Goal: Task Accomplishment & Management: Use online tool/utility

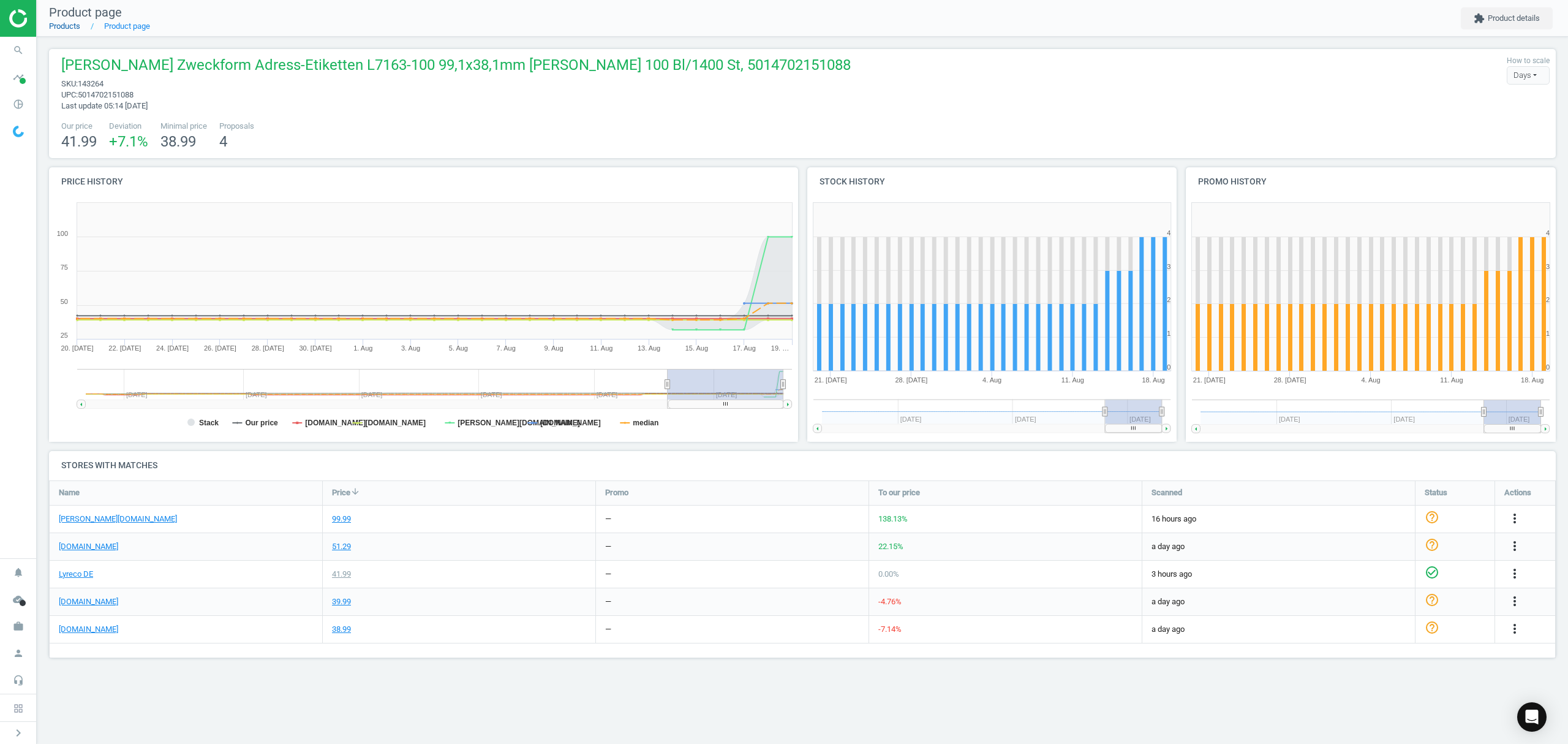
scroll to position [204, 1532]
click at [64, 23] on link "Products" at bounding box center [64, 26] width 31 height 9
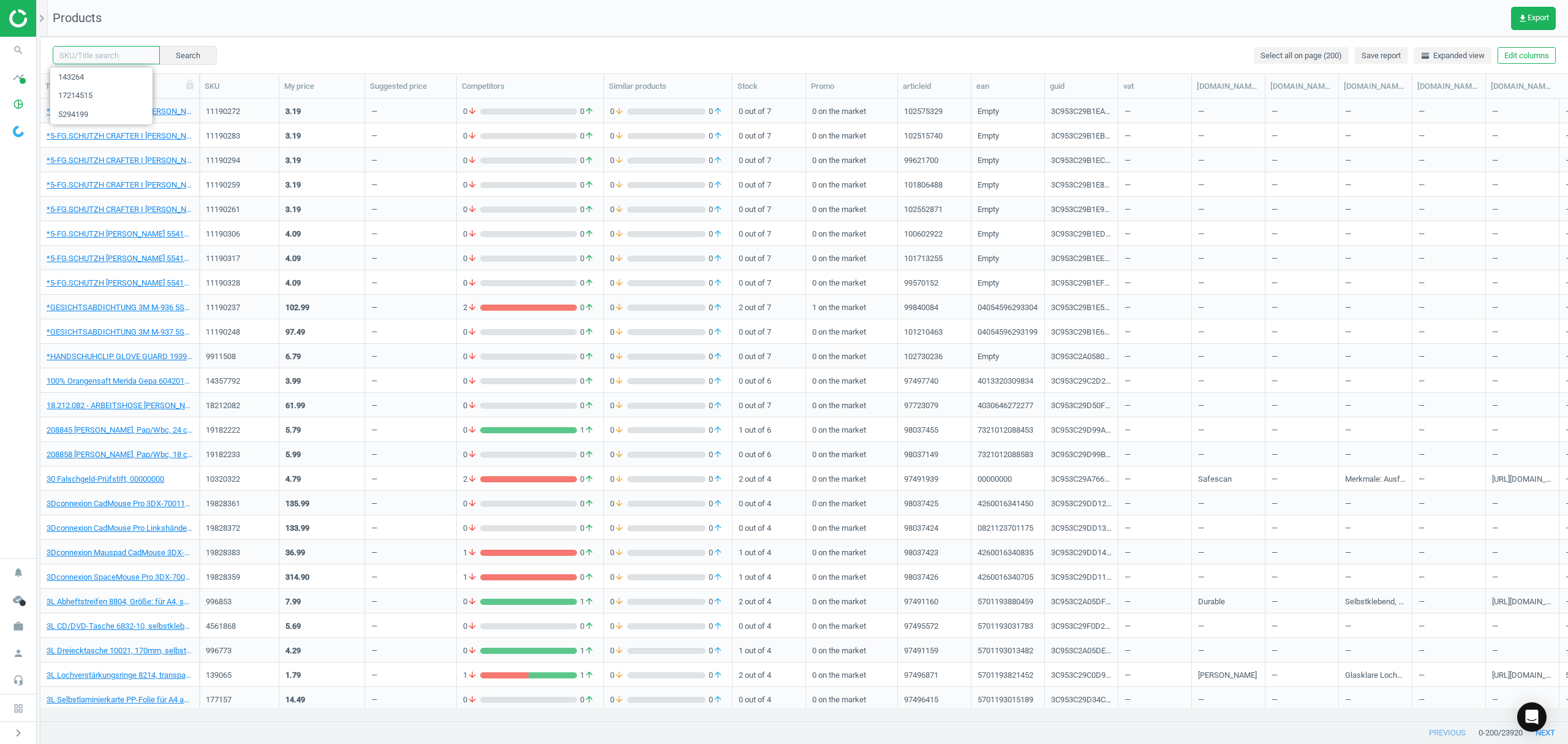
drag, startPoint x: 81, startPoint y: 54, endPoint x: 126, endPoint y: 62, distance: 45.7
click at [81, 54] on input "text" at bounding box center [106, 55] width 107 height 19
paste input "185805"
type input "185805"
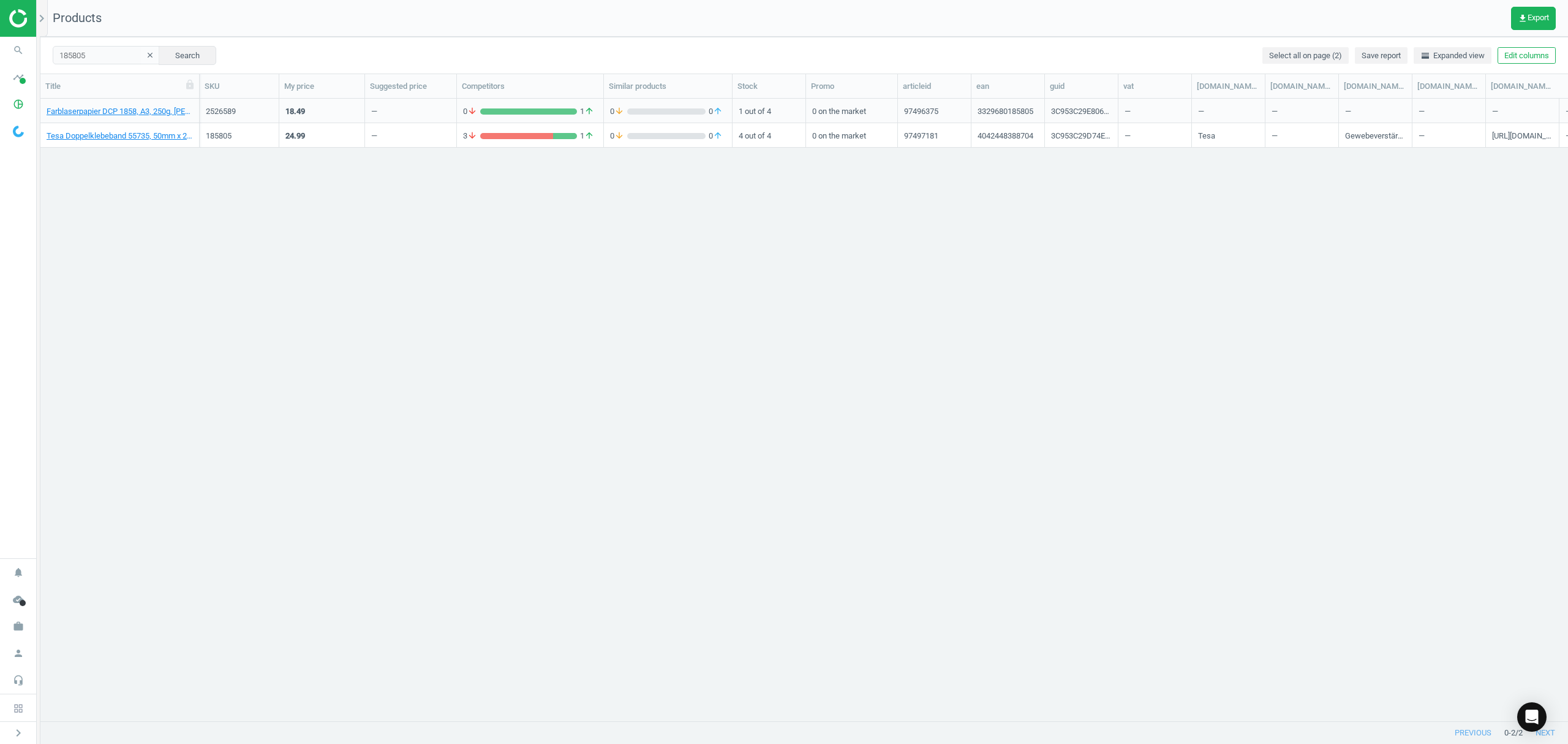
click at [77, 130] on div "Tesa Doppelklebeband 55735, 50mm x 25m, 4042448388704" at bounding box center [119, 135] width 146 height 21
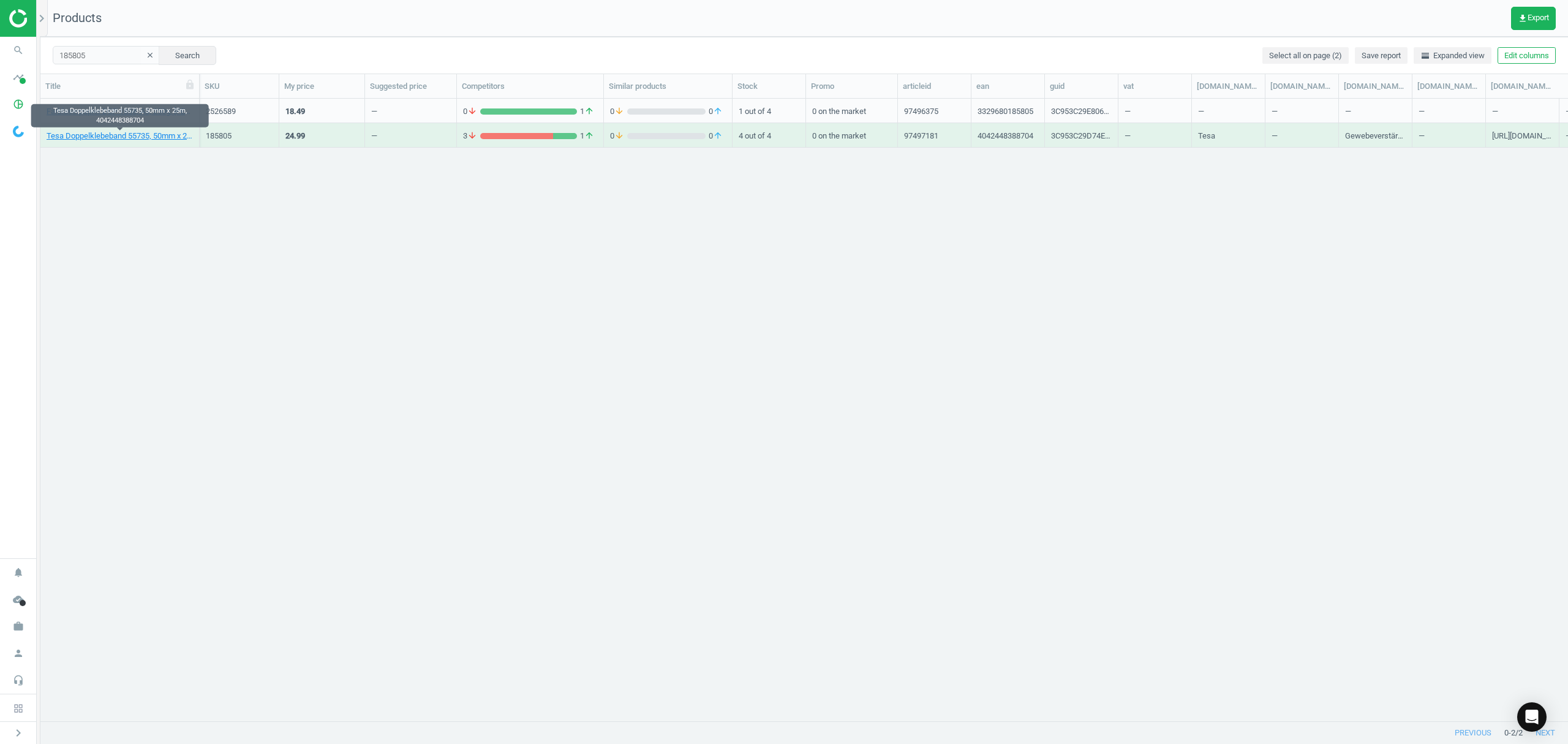
click at [77, 142] on div "Tesa Doppelklebeband 55735, 50mm x 25m, 4042448388704" at bounding box center [119, 138] width 146 height 15
click at [79, 138] on link "Tesa Doppelklebeband 55735, 50mm x 25m, 4042448388704" at bounding box center [119, 136] width 146 height 11
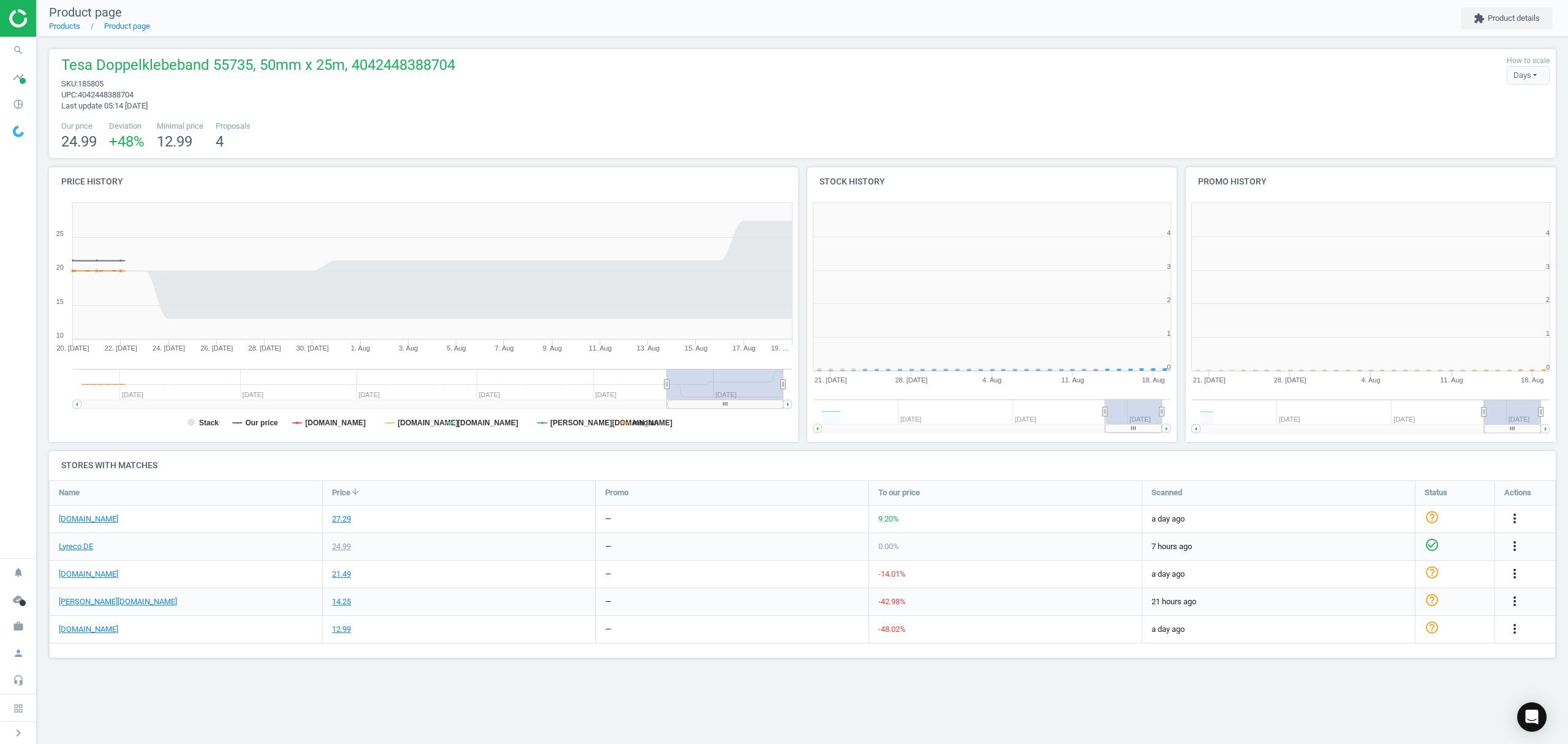
scroll to position [271, 395]
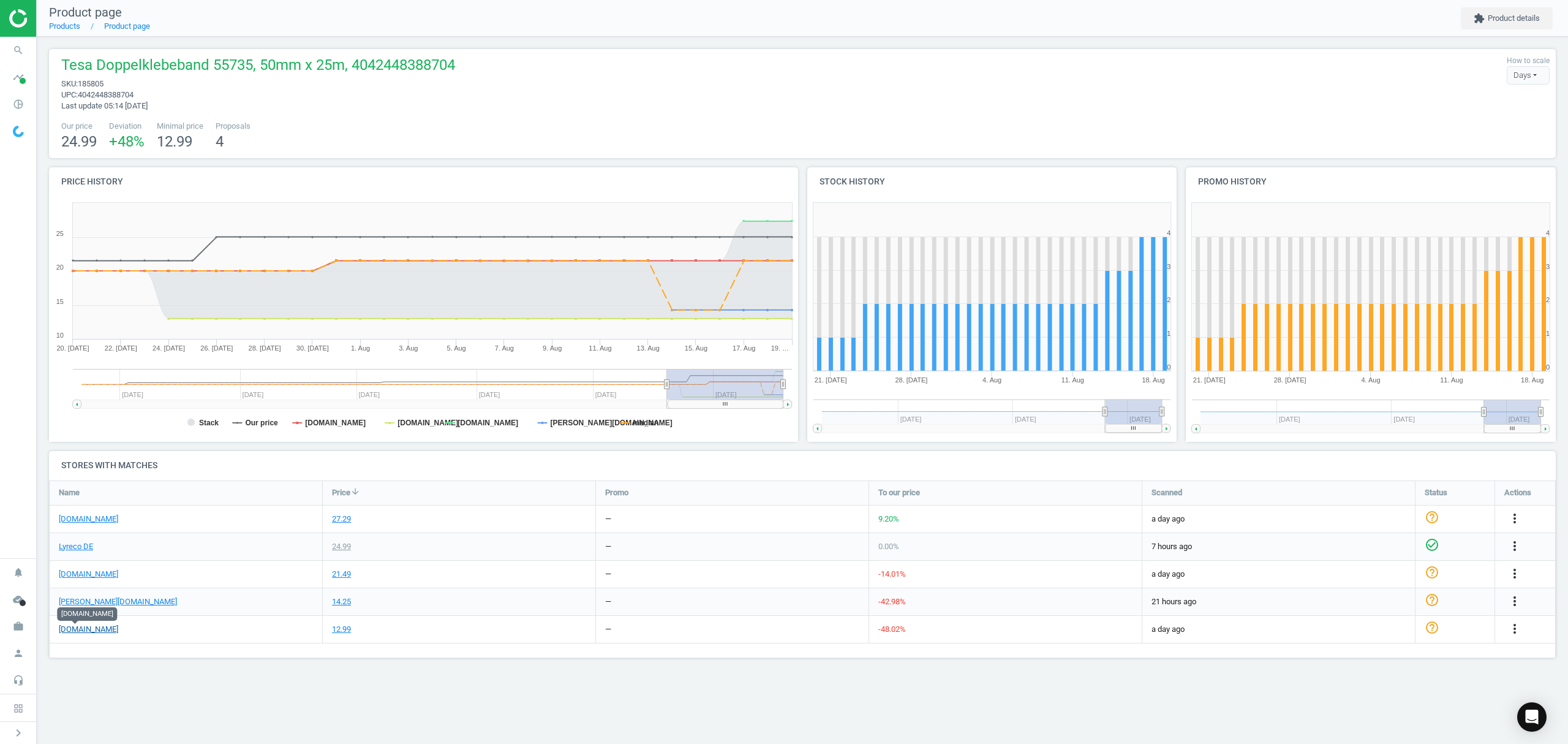
click at [79, 633] on link "[DOMAIN_NAME]" at bounding box center [88, 629] width 59 height 11
click at [1512, 631] on icon "more_vert" at bounding box center [1514, 628] width 14 height 14
click at [1373, 655] on link "Edit URL/product option" at bounding box center [1419, 658] width 168 height 19
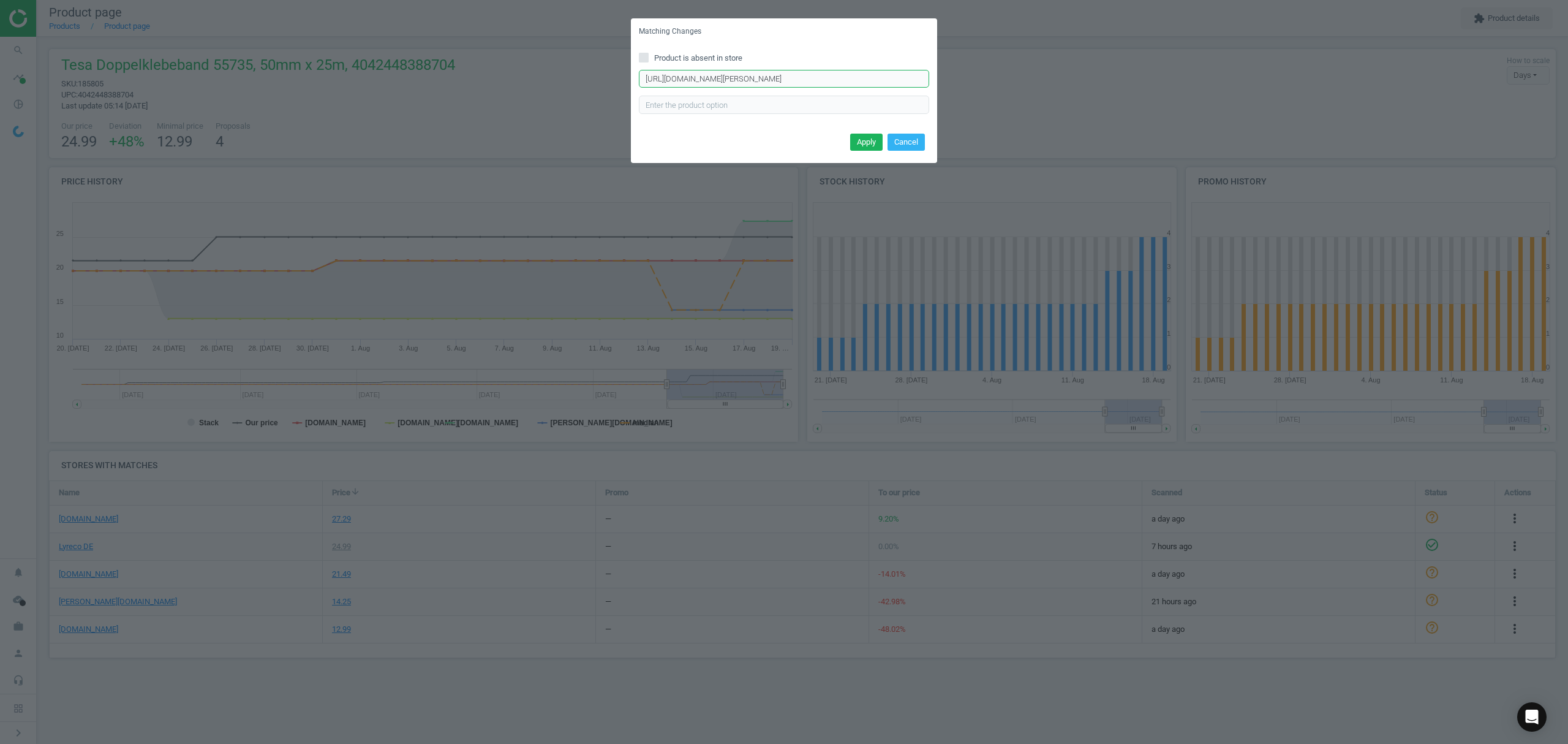
click at [723, 72] on input "[URL][DOMAIN_NAME][PERSON_NAME]" at bounding box center [784, 79] width 290 height 19
click at [644, 57] on input "Product is absent in store" at bounding box center [644, 57] width 8 height 8
checkbox input "true"
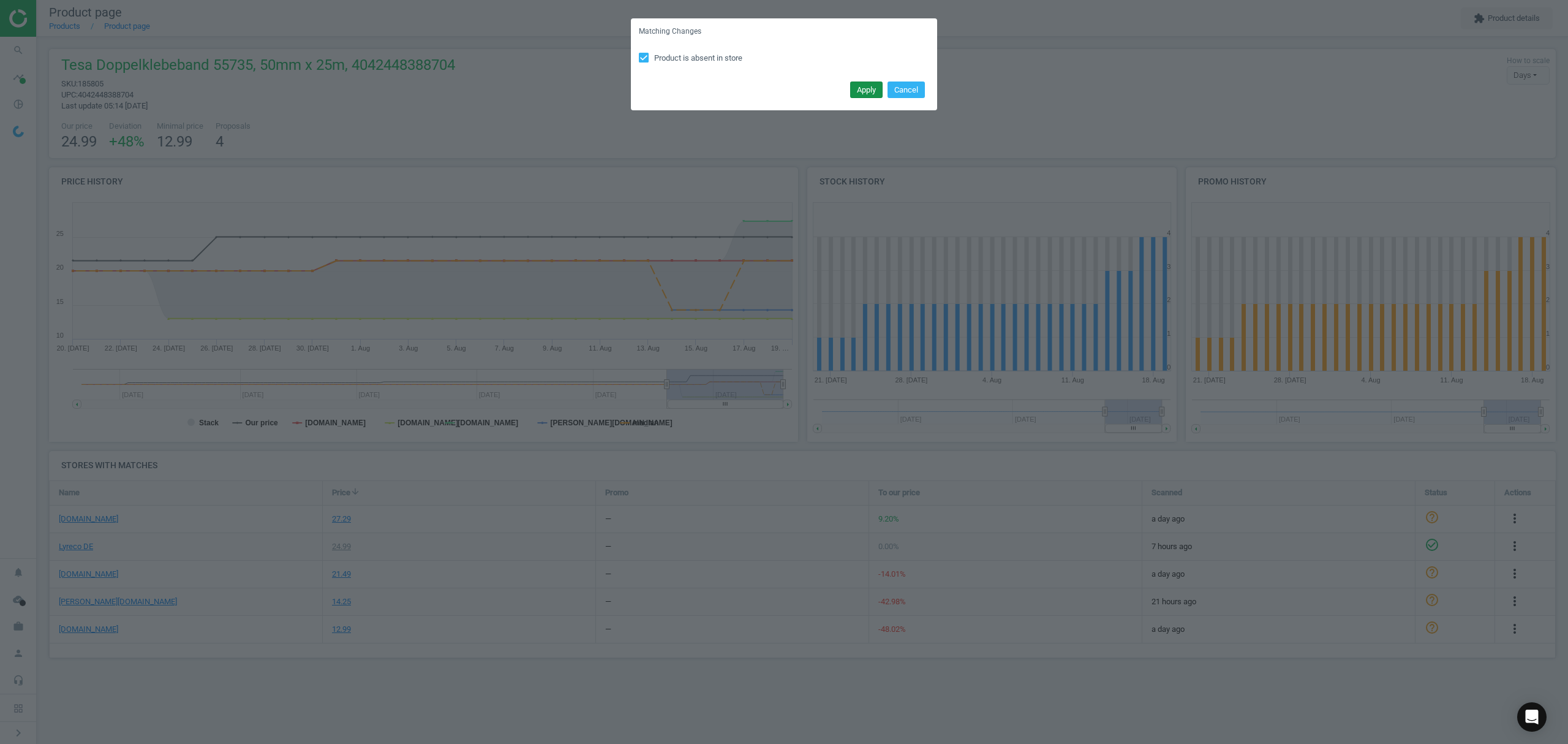
click at [861, 92] on button "Apply" at bounding box center [866, 90] width 32 height 17
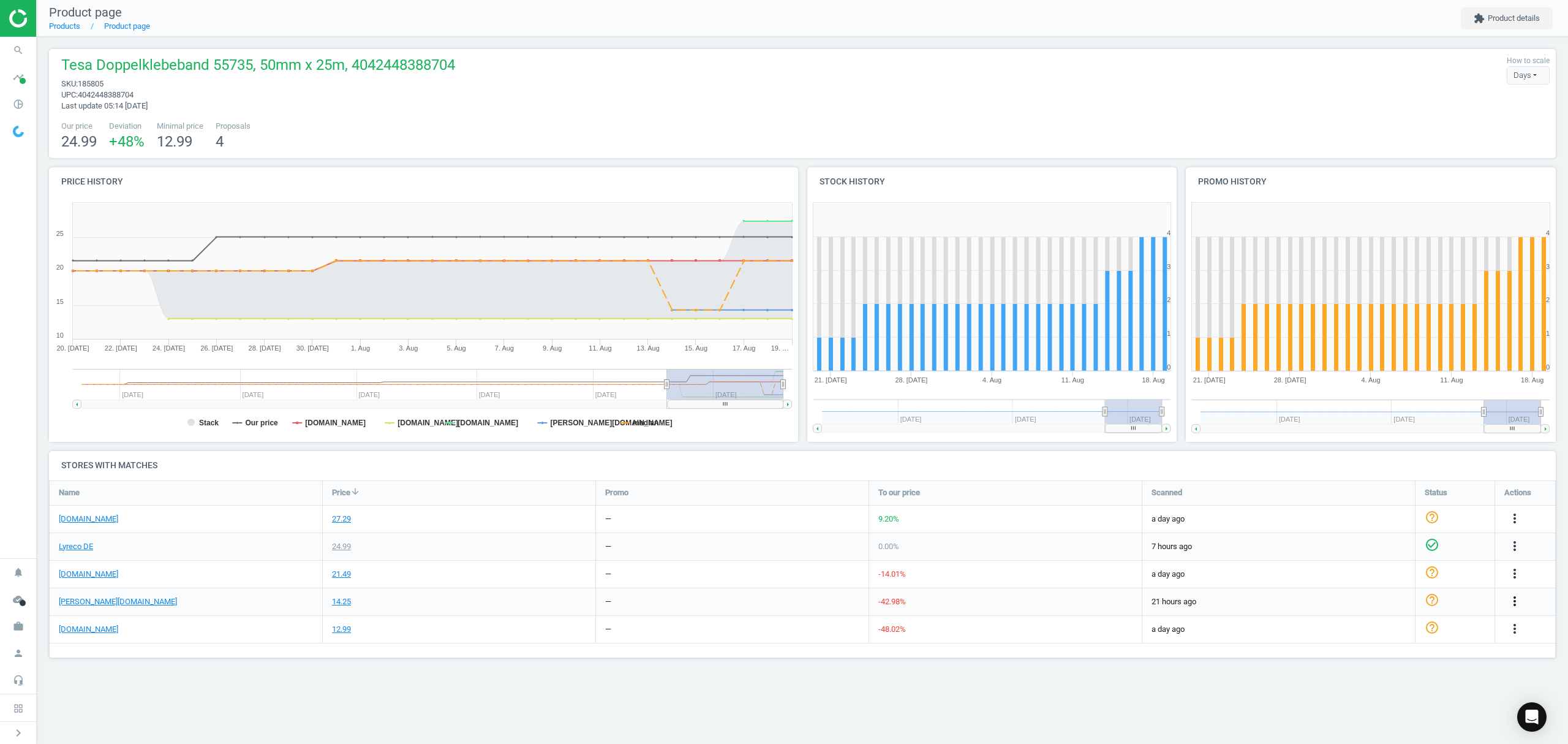
click at [1512, 597] on icon "more_vert" at bounding box center [1514, 600] width 14 height 14
click at [1371, 627] on link "Edit URL/product option" at bounding box center [1419, 631] width 168 height 19
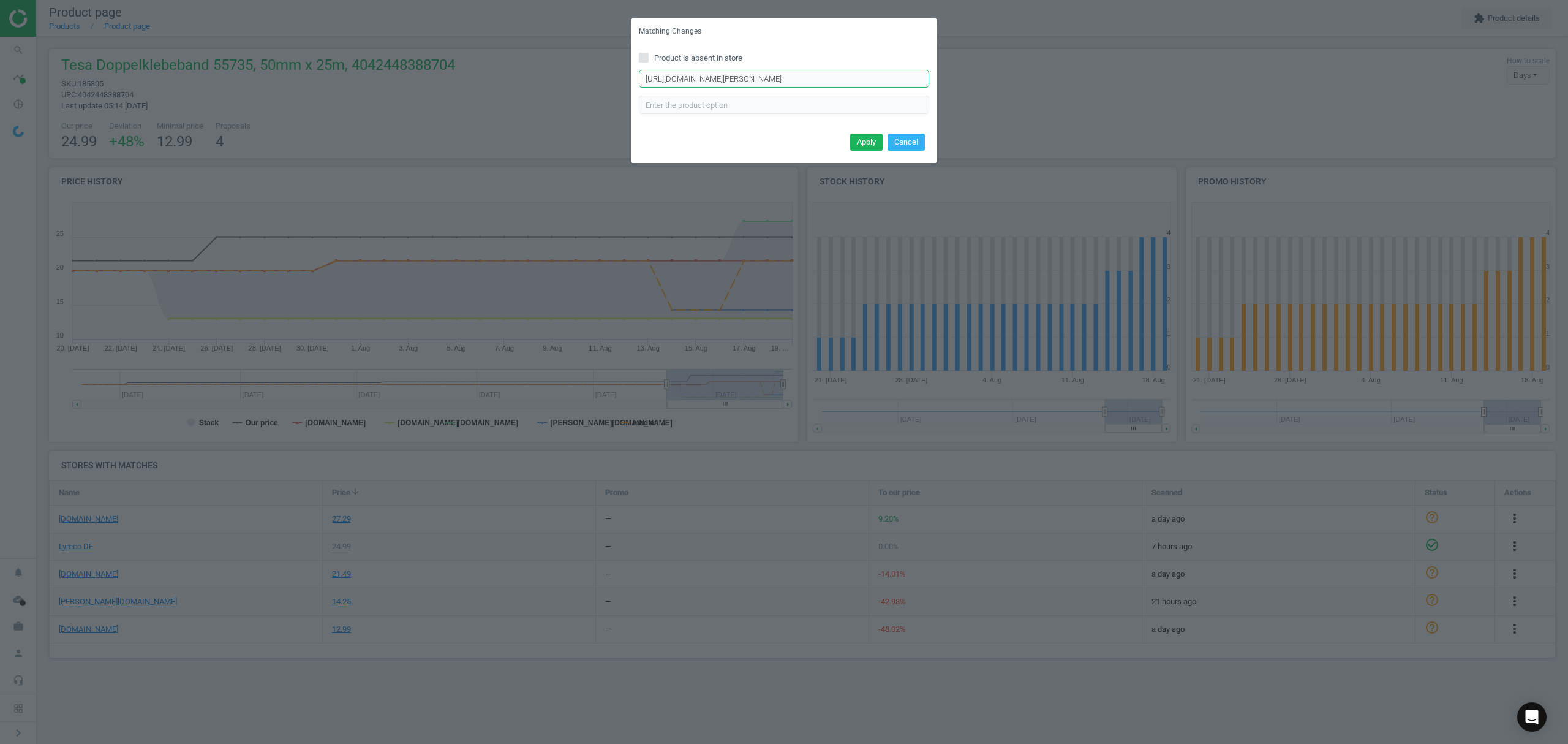
click at [725, 77] on input "[URL][DOMAIN_NAME][PERSON_NAME]" at bounding box center [784, 79] width 290 height 19
click at [726, 77] on input "[URL][DOMAIN_NAME][PERSON_NAME]" at bounding box center [784, 79] width 290 height 19
paste input "Verlegeband-55735/3358/p"
type input "[URL][DOMAIN_NAME][PERSON_NAME]"
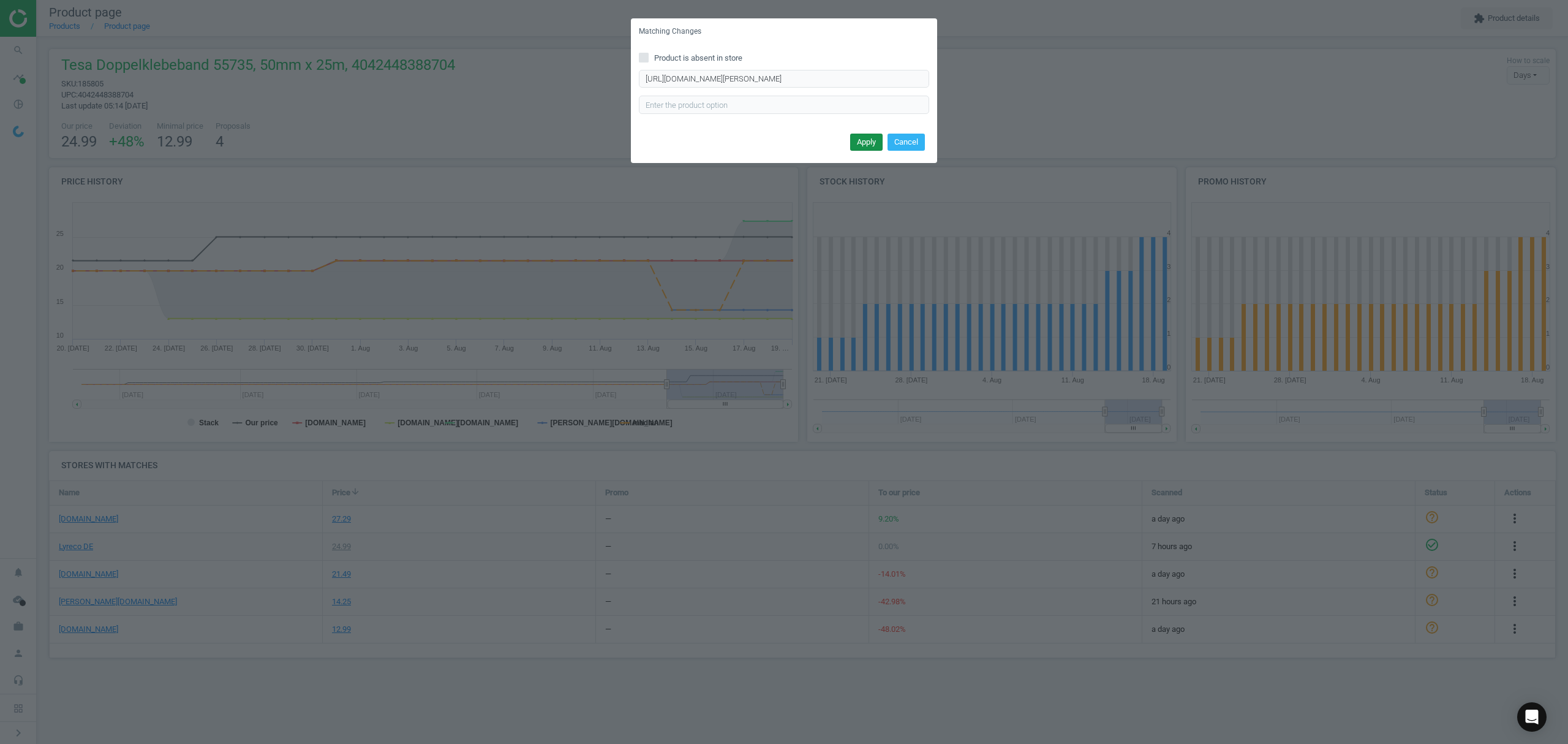
click at [868, 141] on button "Apply" at bounding box center [866, 142] width 32 height 17
